Goal: Transaction & Acquisition: Book appointment/travel/reservation

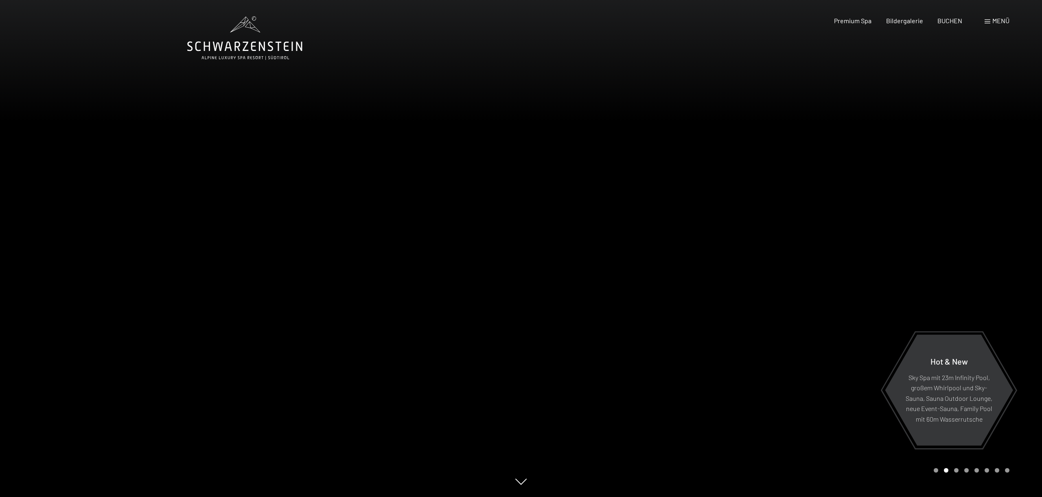
click at [989, 24] on div "Menü" at bounding box center [997, 20] width 25 height 9
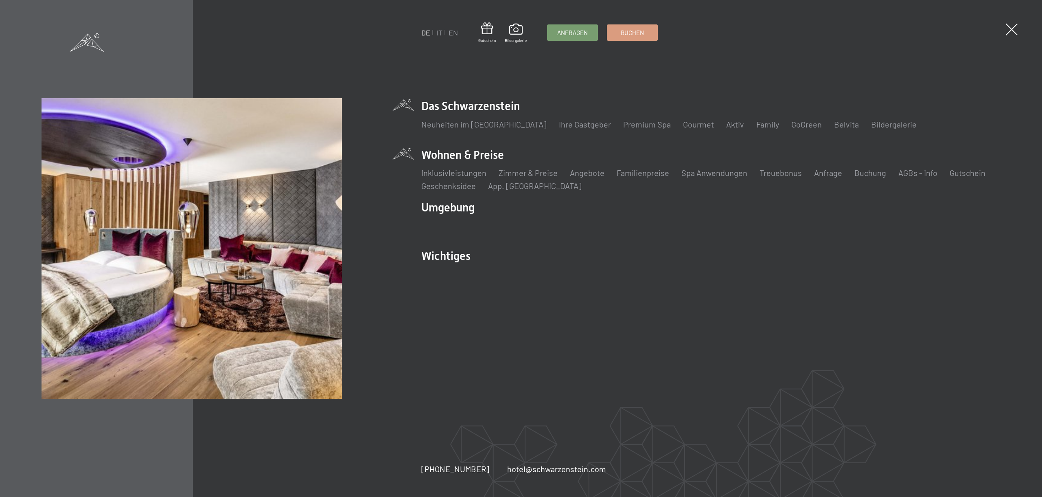
click at [448, 157] on li "Wohnen & Preise Inklusivleistungen Zimmer & Preise Liste Angebote Liste Familie…" at bounding box center [710, 169] width 579 height 44
click at [447, 155] on li "Wohnen & Preise Inklusivleistungen Zimmer & Preise Liste Angebote Liste Familie…" at bounding box center [710, 169] width 579 height 44
click at [583, 175] on link "Angebote" at bounding box center [587, 173] width 35 height 10
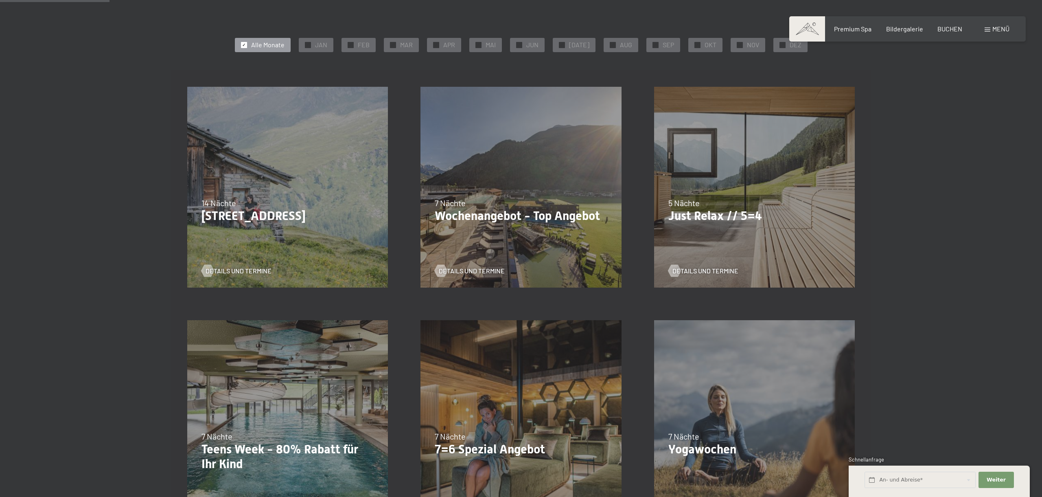
scroll to position [183, 0]
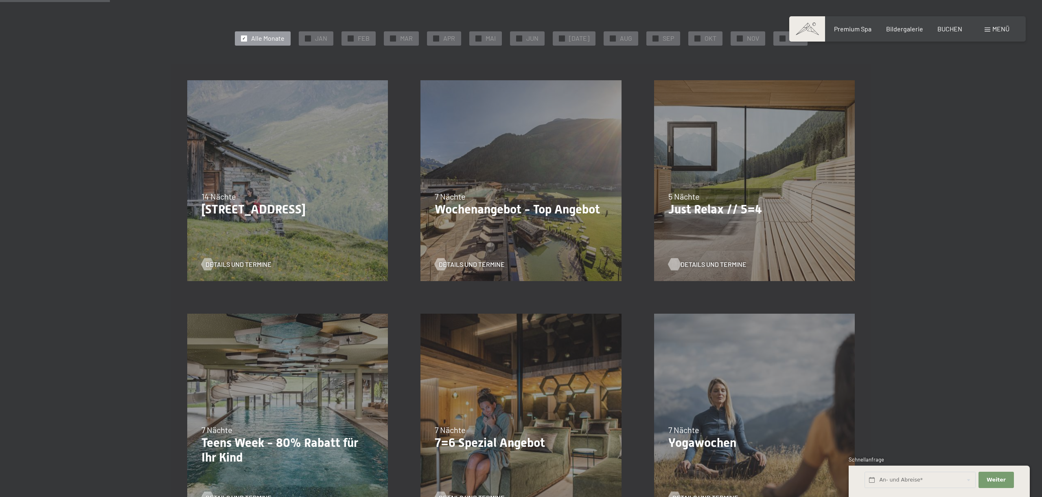
click at [714, 261] on span "Details und Termine" at bounding box center [714, 264] width 66 height 9
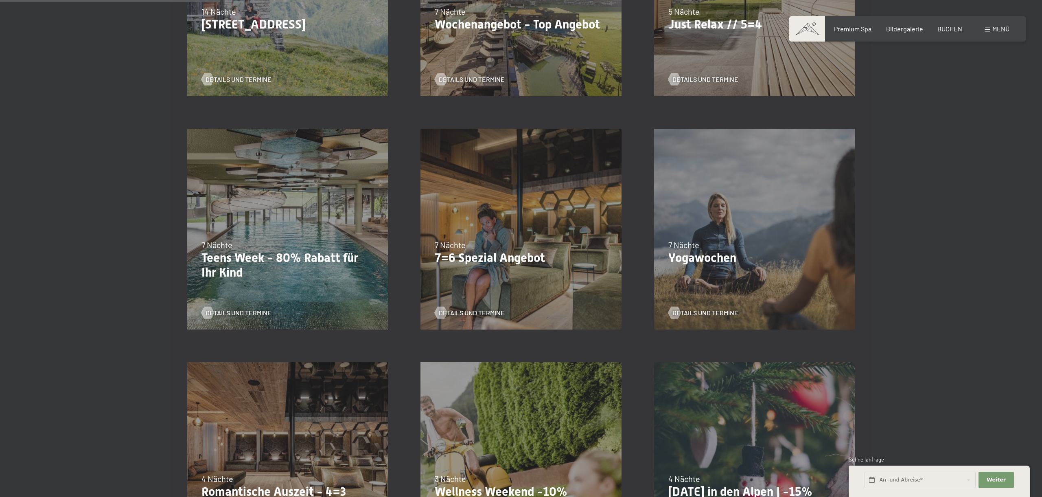
scroll to position [370, 0]
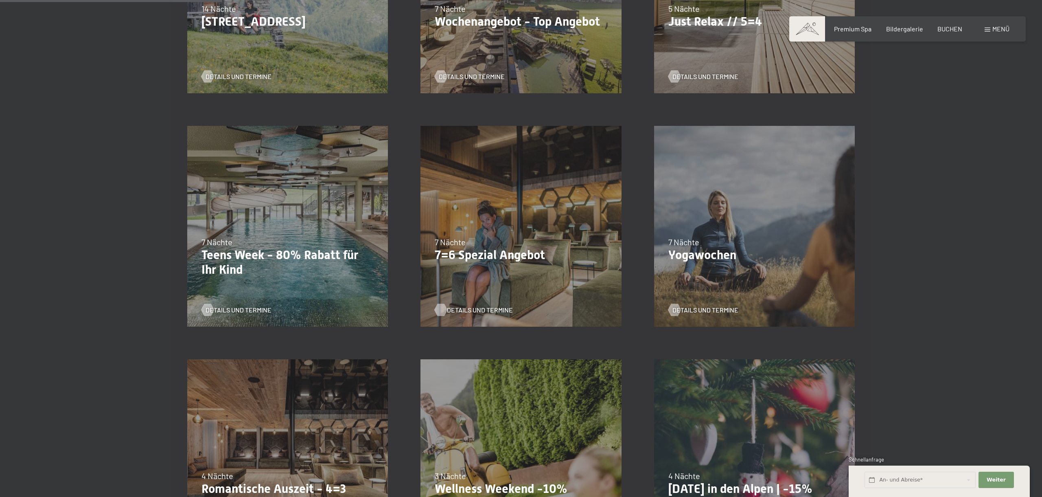
click at [490, 308] on span "Details und Termine" at bounding box center [480, 309] width 66 height 9
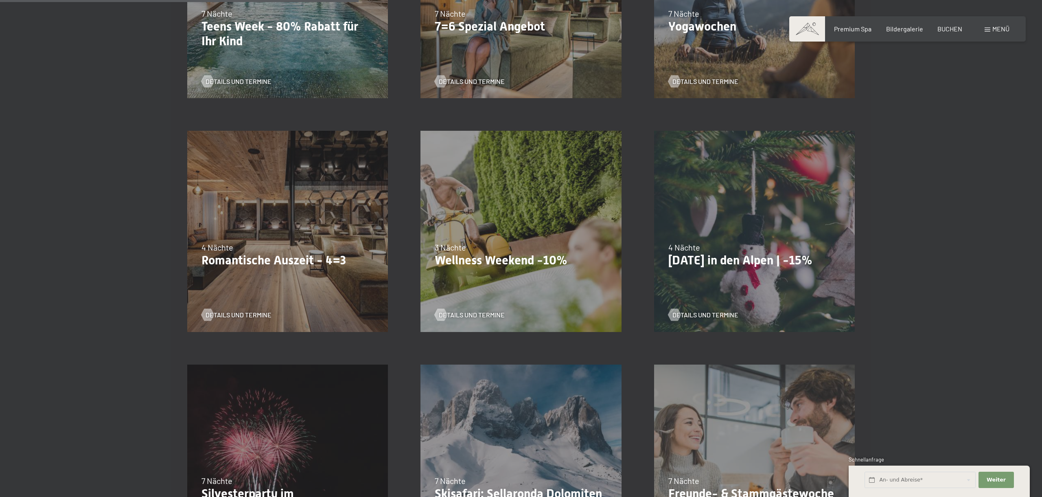
scroll to position [602, 0]
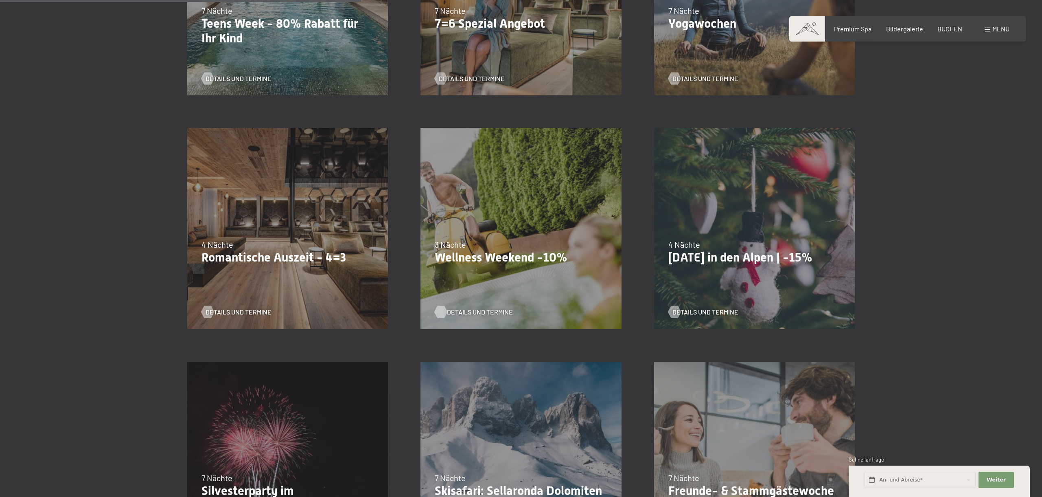
click at [477, 311] on span "Details und Termine" at bounding box center [480, 311] width 66 height 9
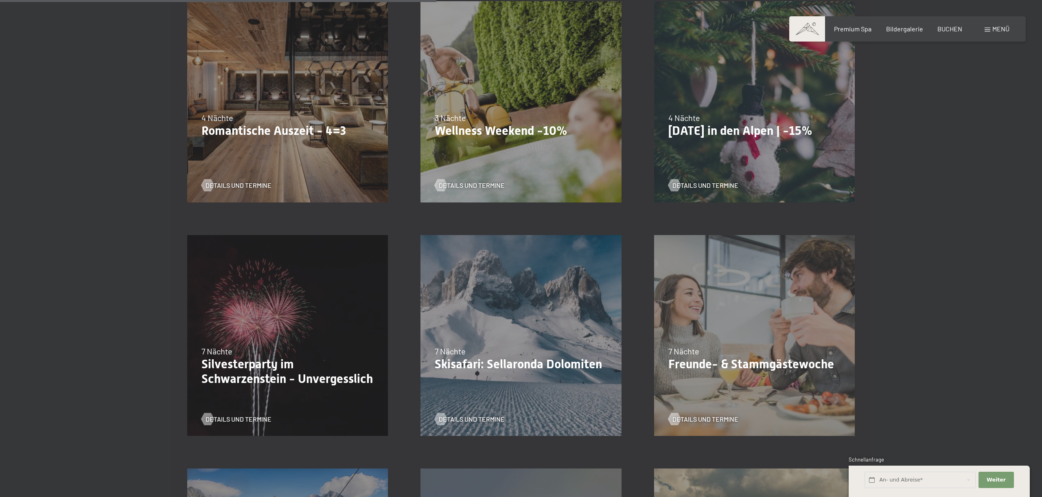
scroll to position [731, 0]
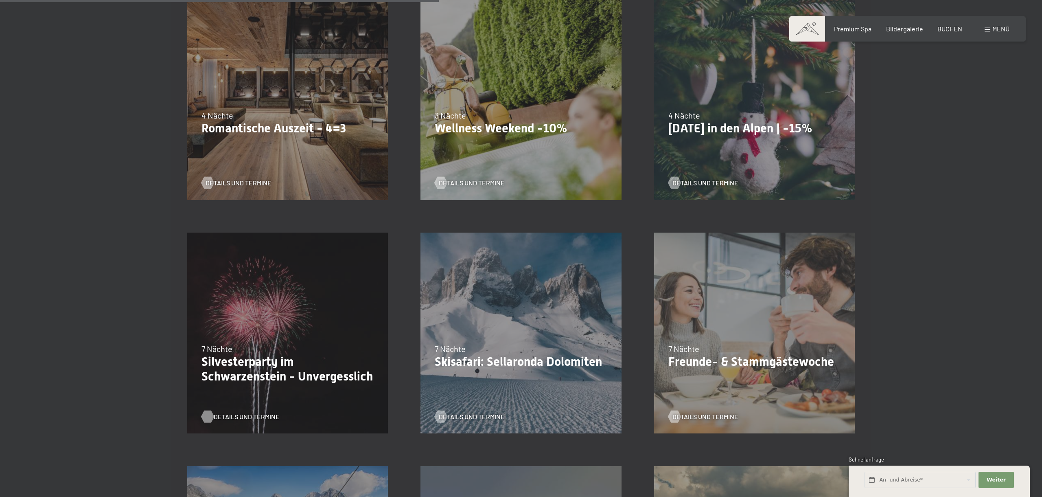
click at [237, 416] on span "Details und Termine" at bounding box center [247, 416] width 66 height 9
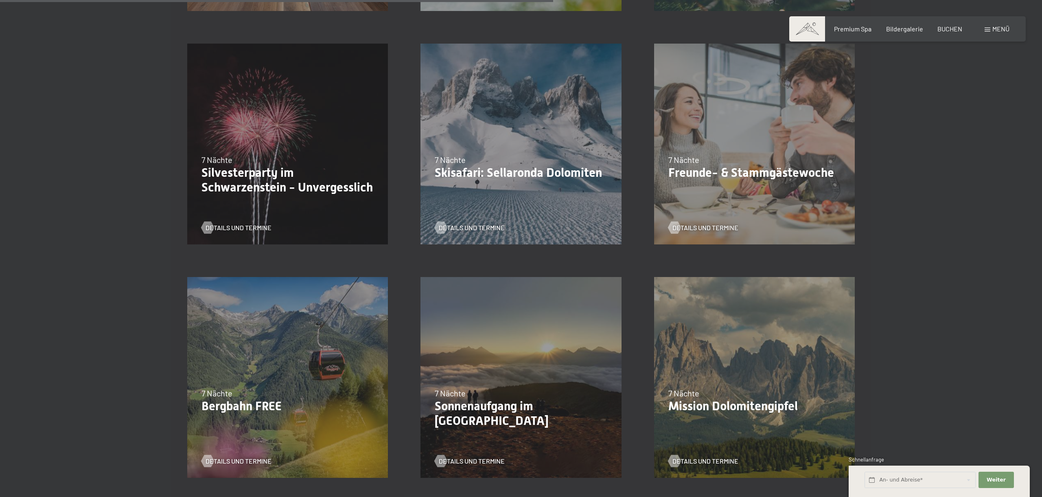
scroll to position [922, 0]
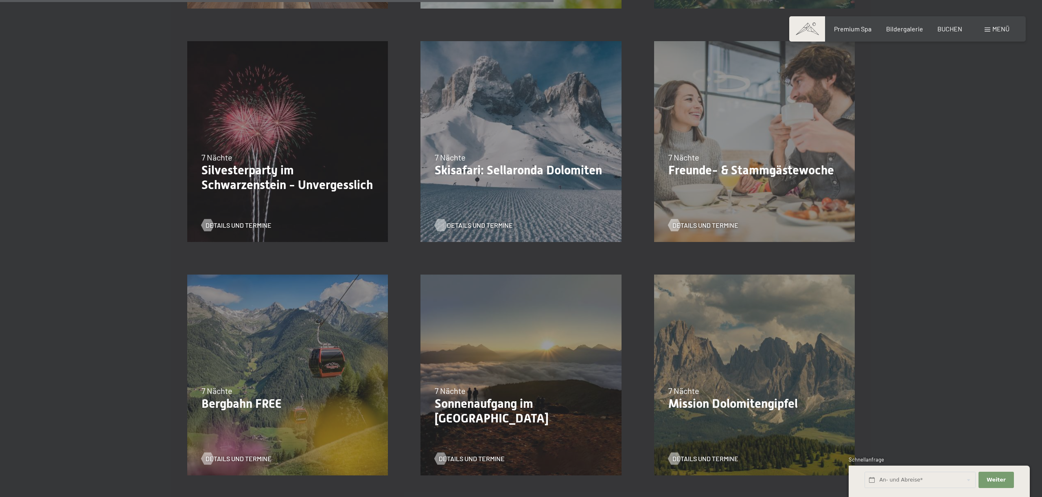
click at [460, 223] on span "Details und Termine" at bounding box center [480, 225] width 66 height 9
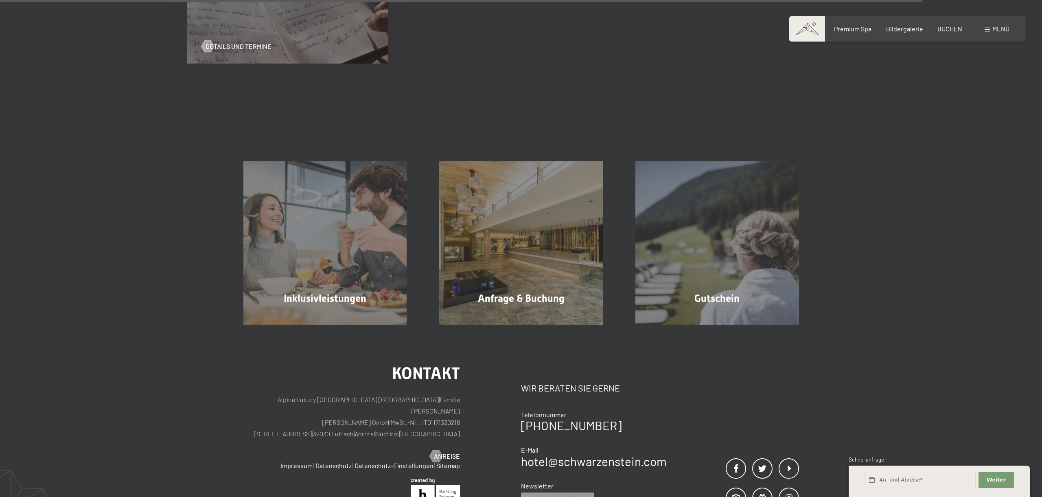
scroll to position [1569, 0]
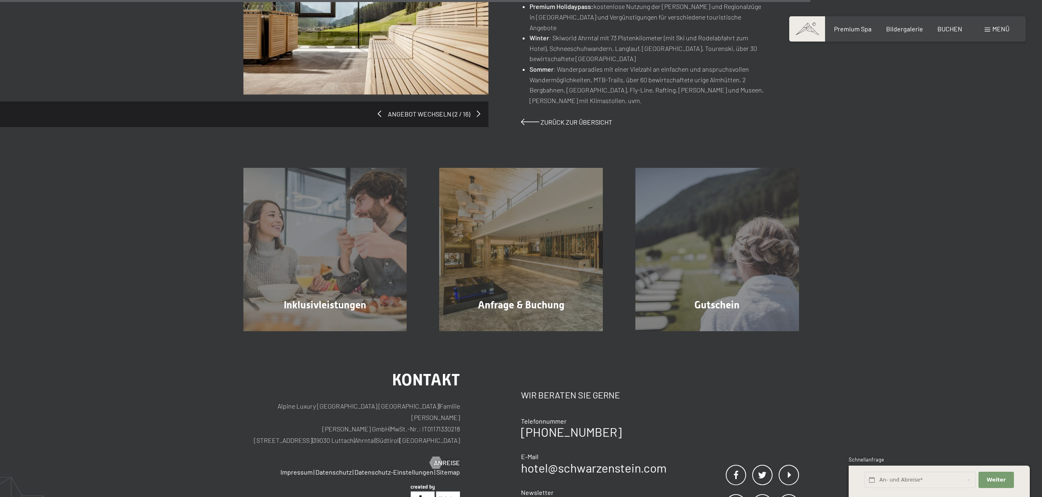
scroll to position [709, 0]
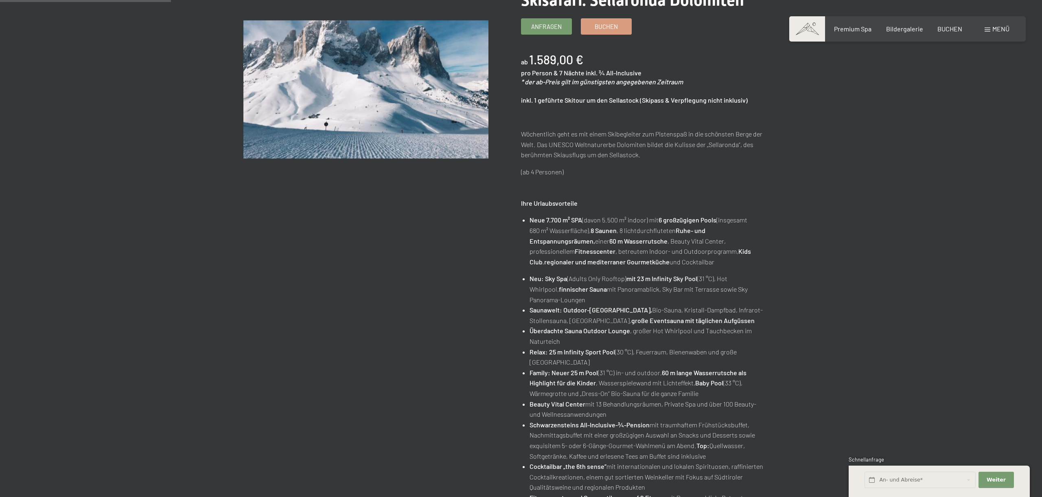
scroll to position [147, 0]
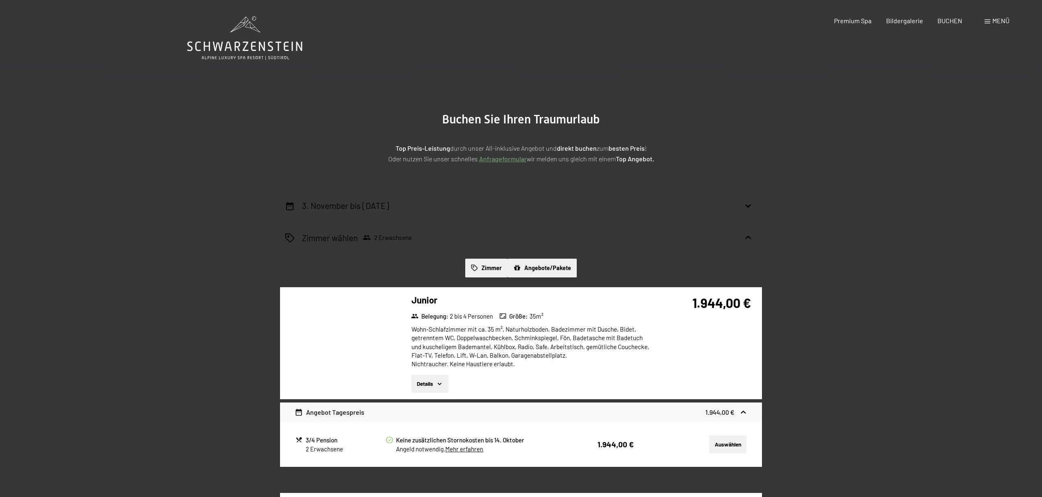
select select "2025-11-01"
select select "2025-12-01"
